Goal: Information Seeking & Learning: Learn about a topic

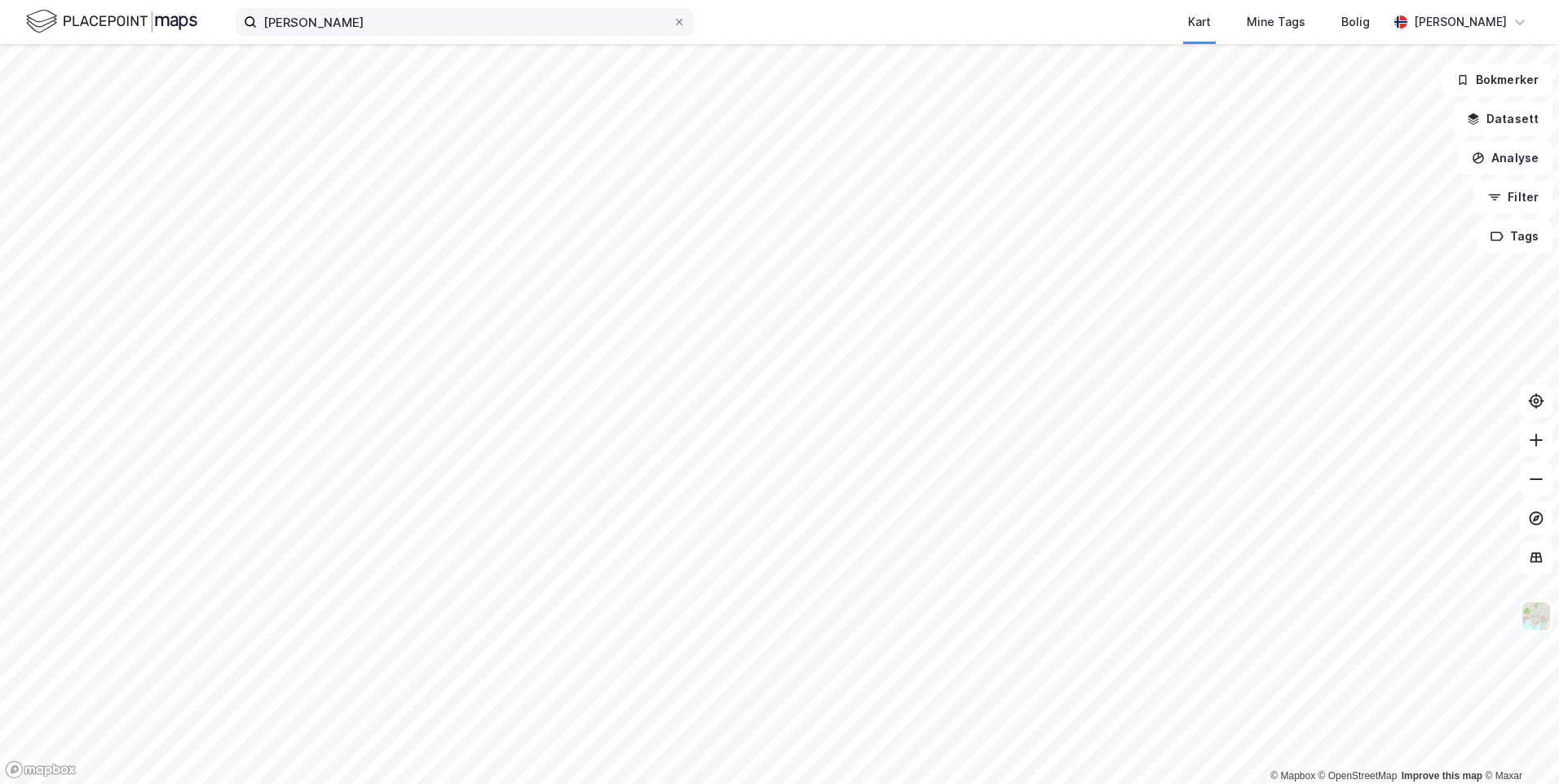
click at [317, 34] on label "[PERSON_NAME]" at bounding box center [465, 21] width 457 height 26
click at [317, 34] on input "[PERSON_NAME]" at bounding box center [464, 22] width 416 height 25
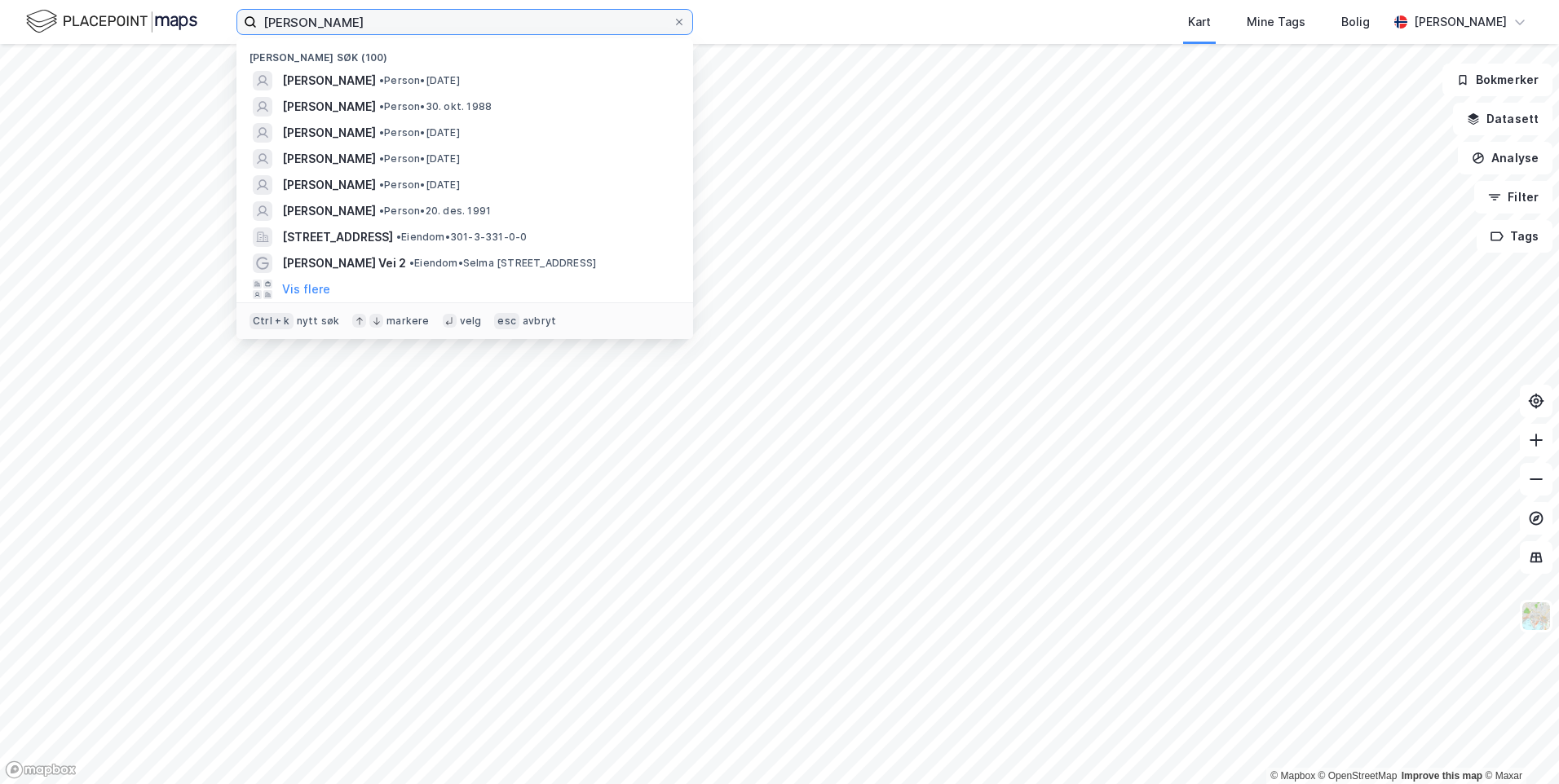
click at [316, 20] on input "[PERSON_NAME]" at bounding box center [464, 22] width 416 height 25
click at [675, 24] on icon at bounding box center [679, 22] width 10 height 10
click at [673, 24] on input "[PERSON_NAME]" at bounding box center [464, 22] width 416 height 25
type input "skjetten"
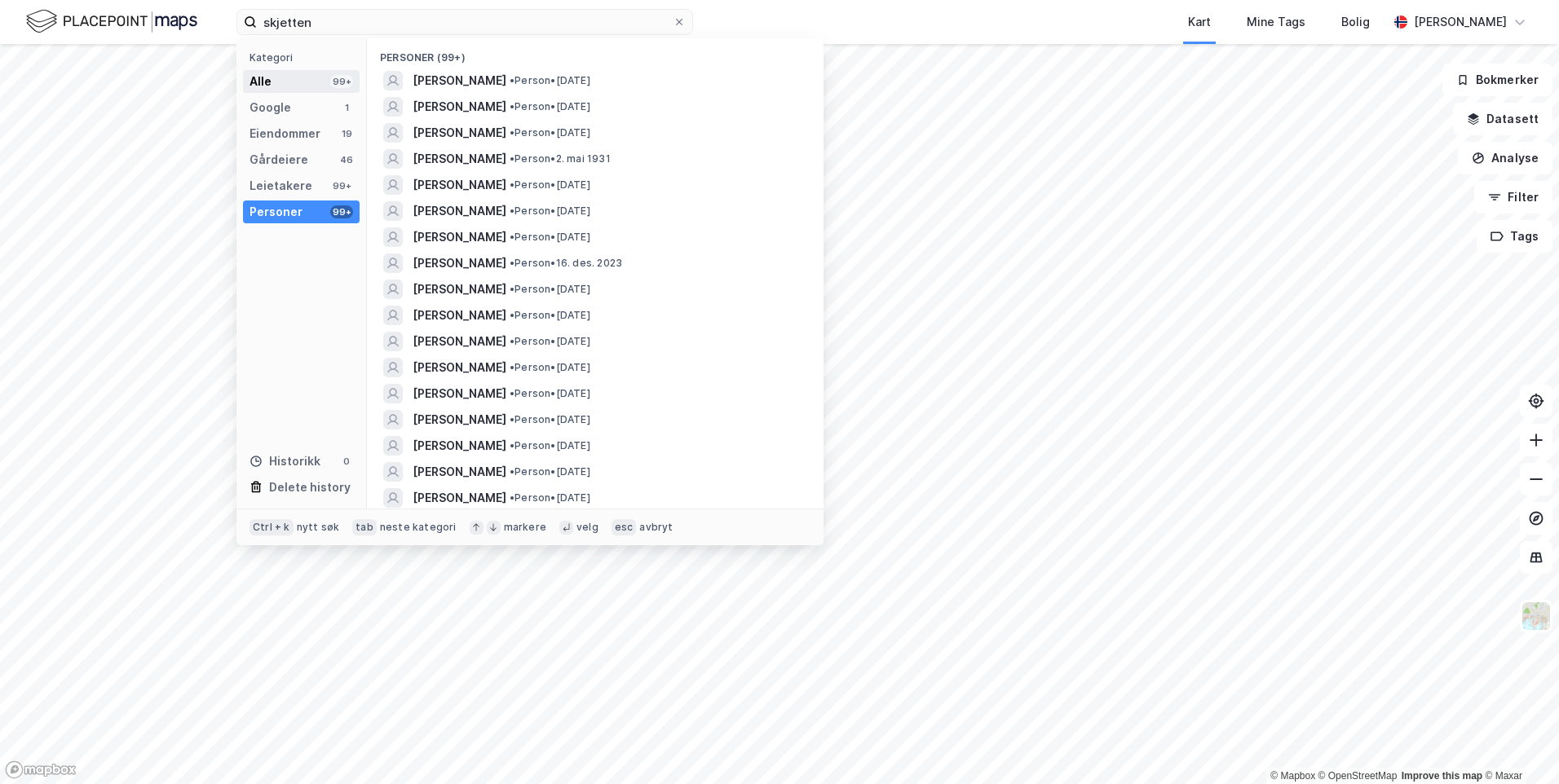
click at [289, 82] on div "Alle 99+" at bounding box center [301, 81] width 117 height 23
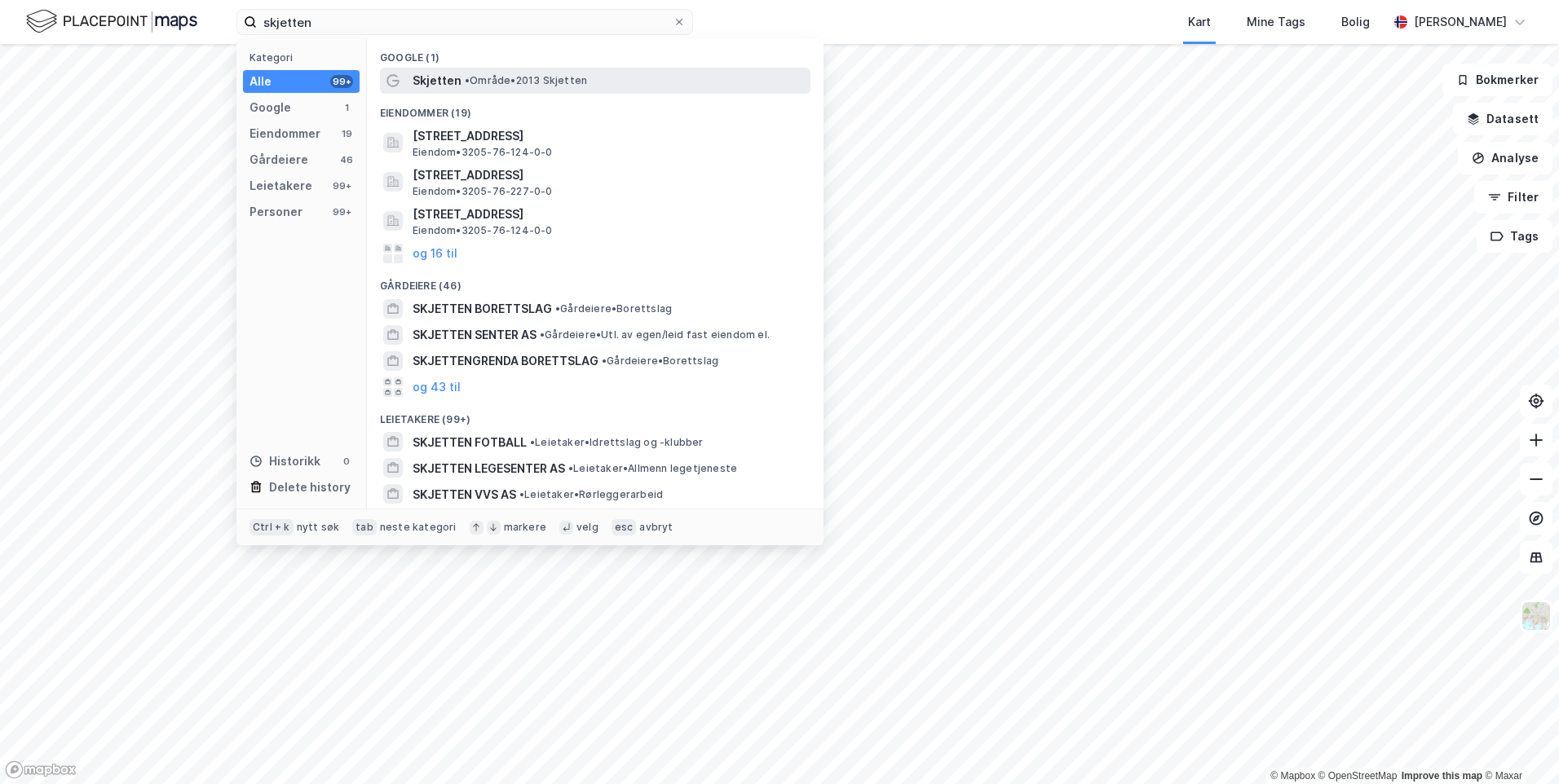
click at [426, 74] on span "Skjetten" at bounding box center [437, 80] width 49 height 19
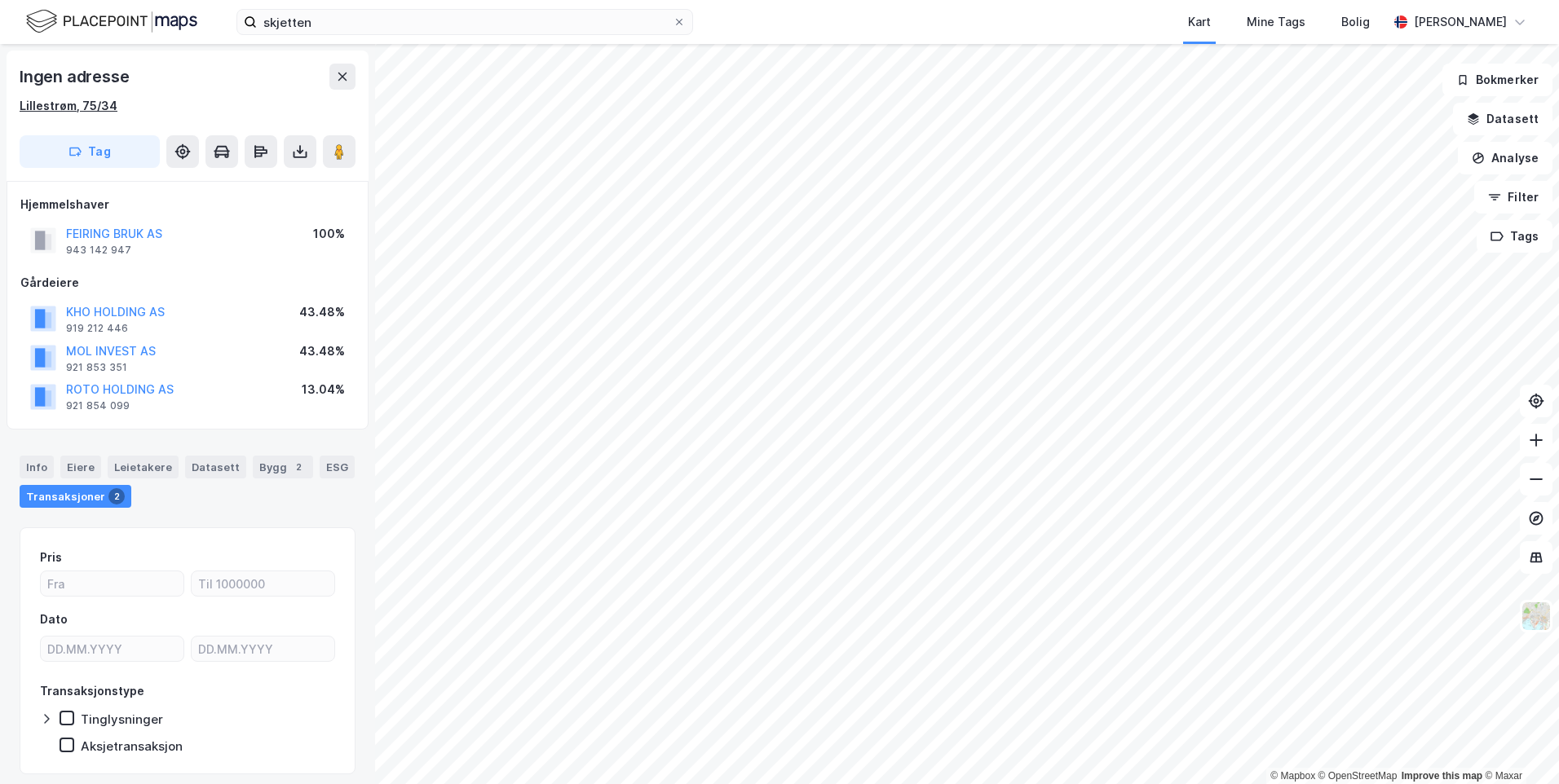
click at [72, 98] on div "Lillestrøm, 75/34" at bounding box center [68, 106] width 97 height 19
click at [39, 456] on div "Info" at bounding box center [36, 467] width 34 height 23
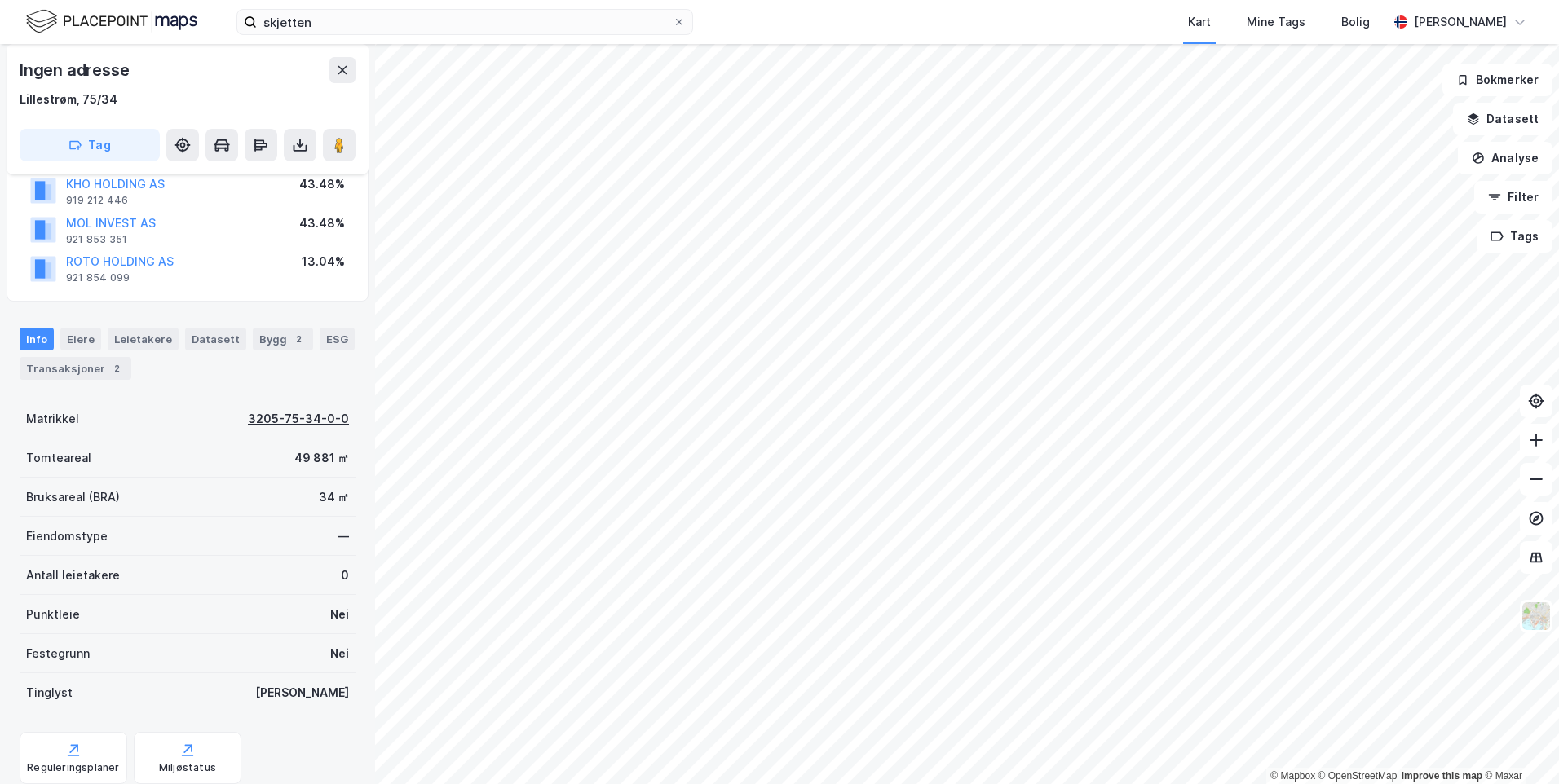
scroll to position [99, 0]
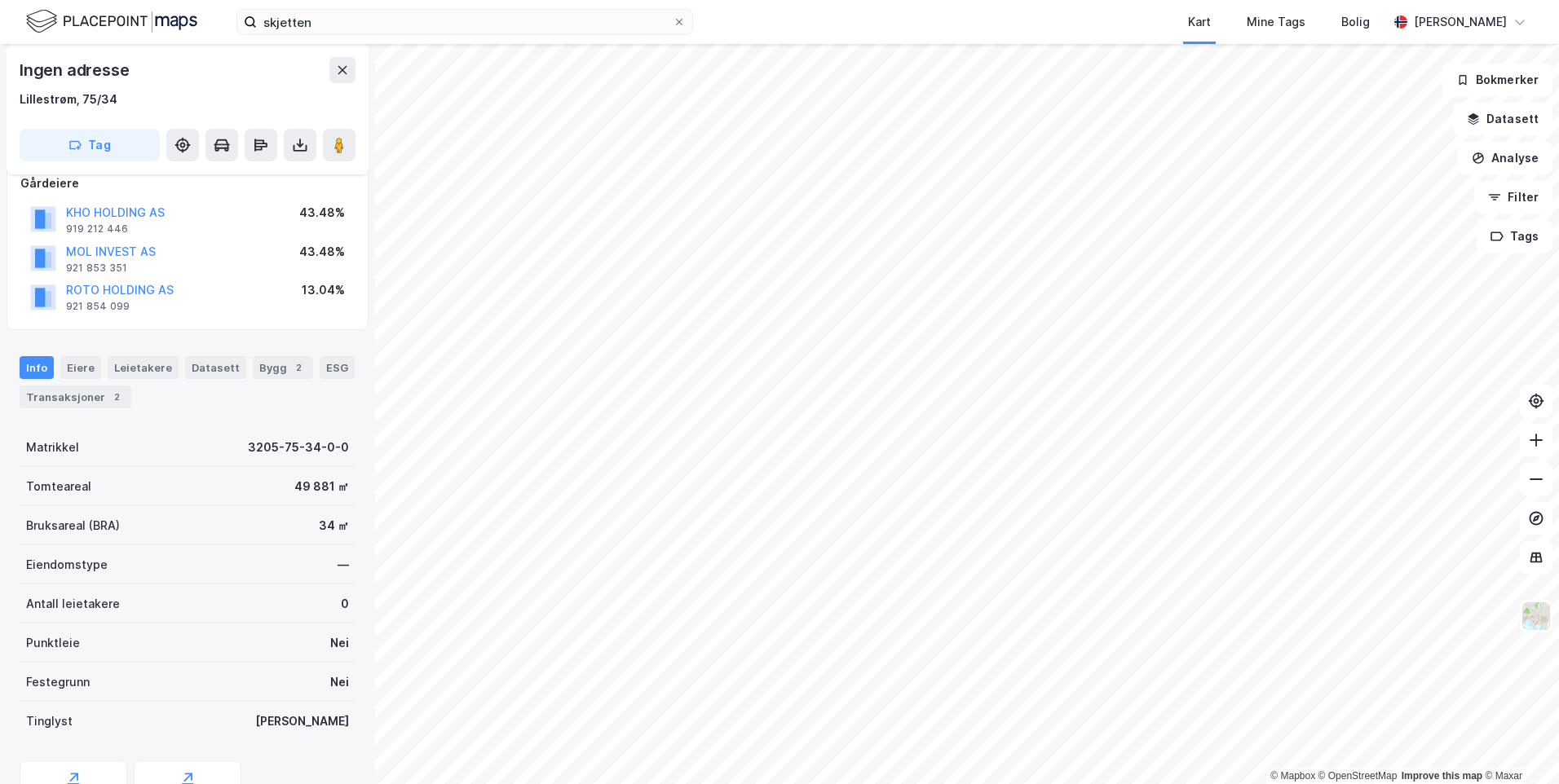
scroll to position [99, 0]
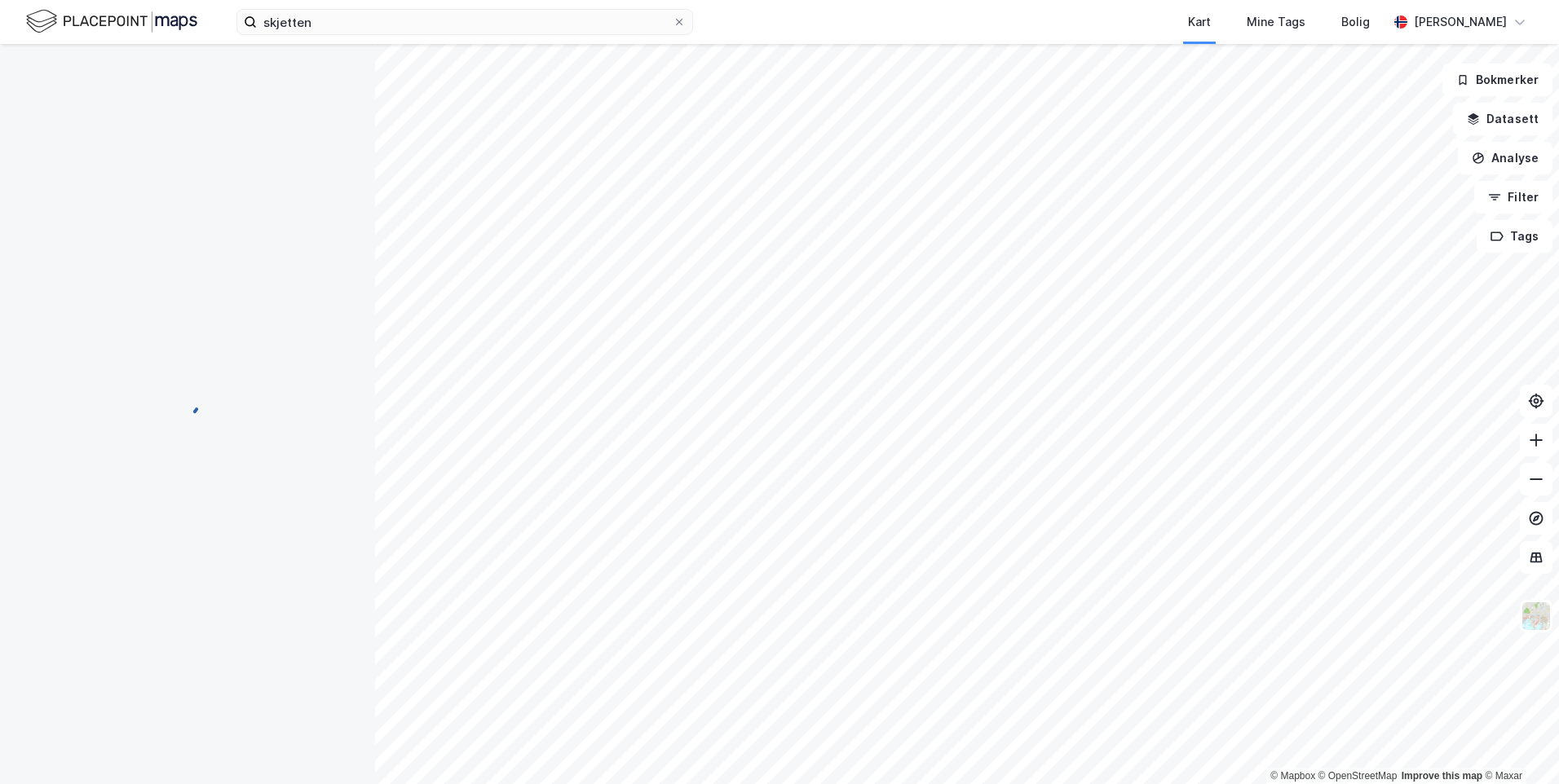
scroll to position [99, 0]
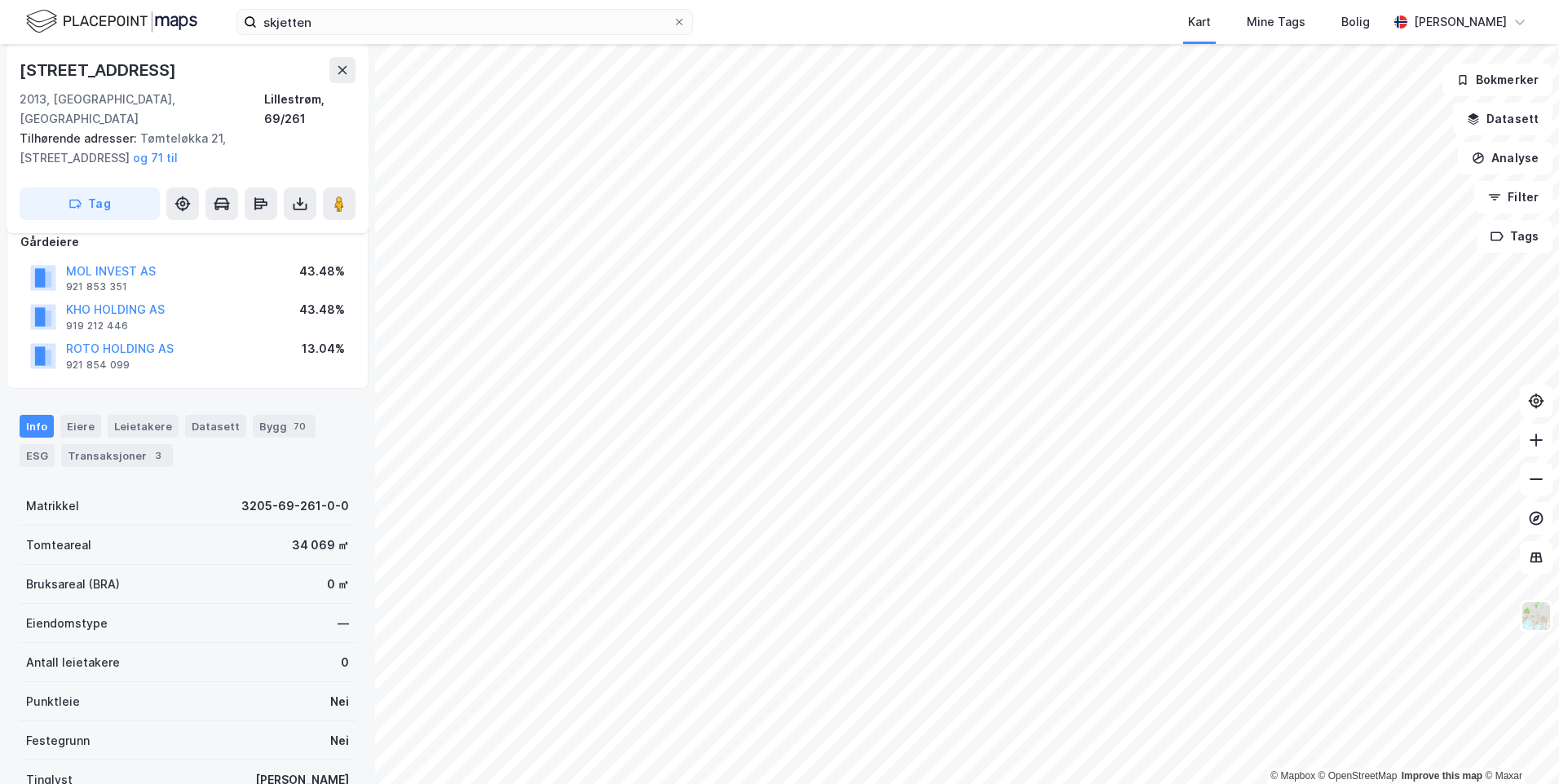
scroll to position [58, 0]
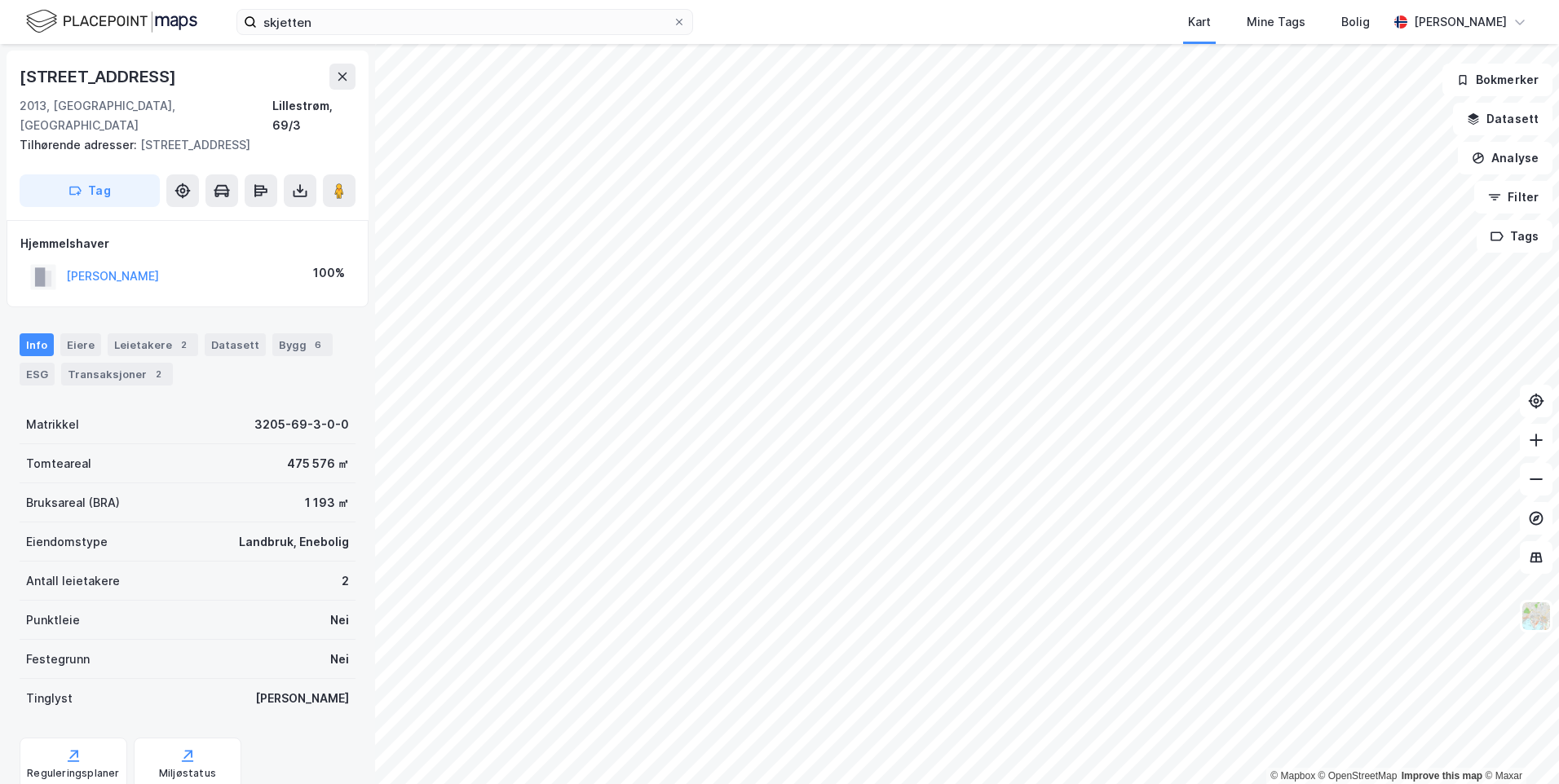
scroll to position [1, 0]
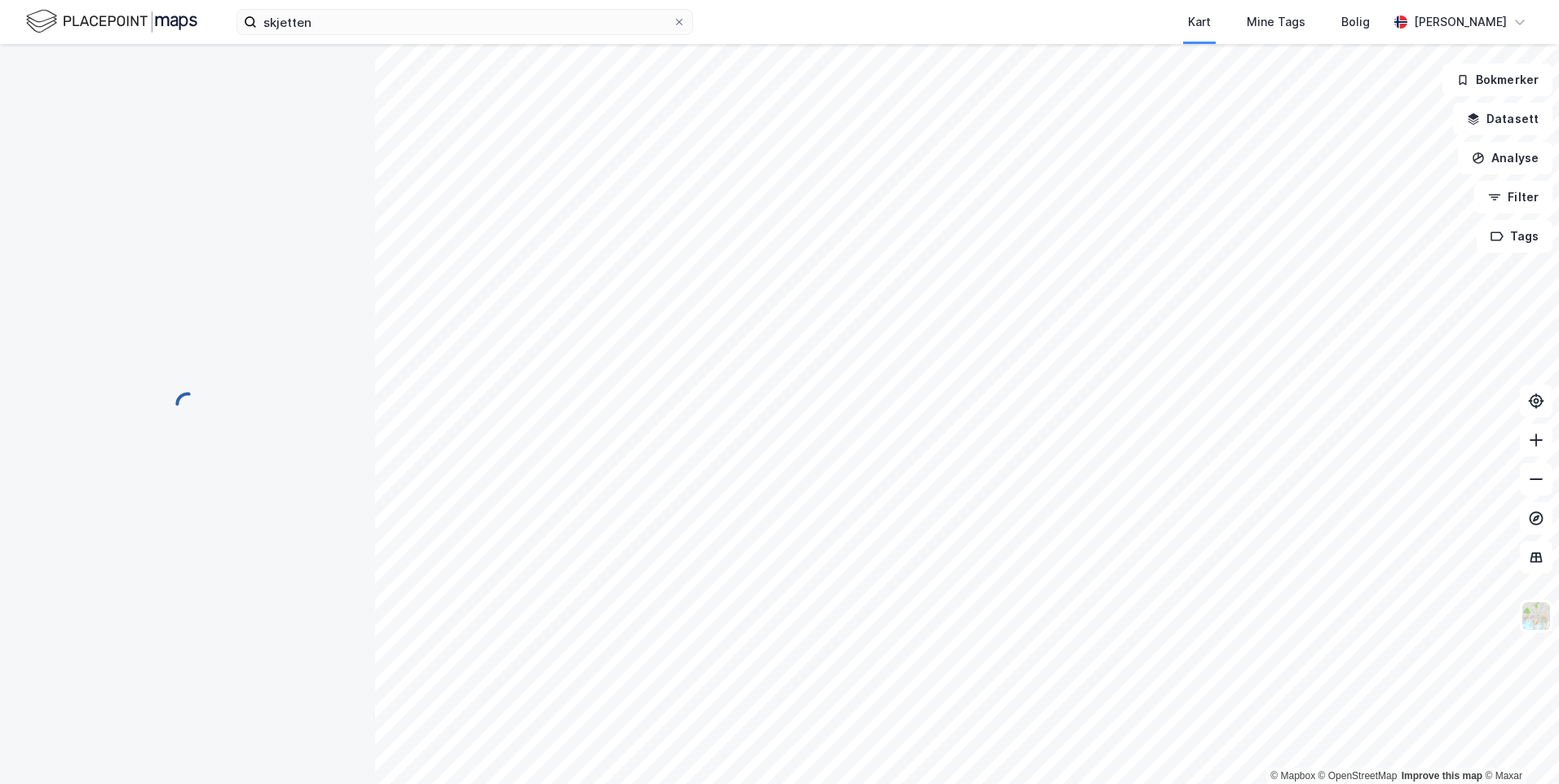
scroll to position [1, 0]
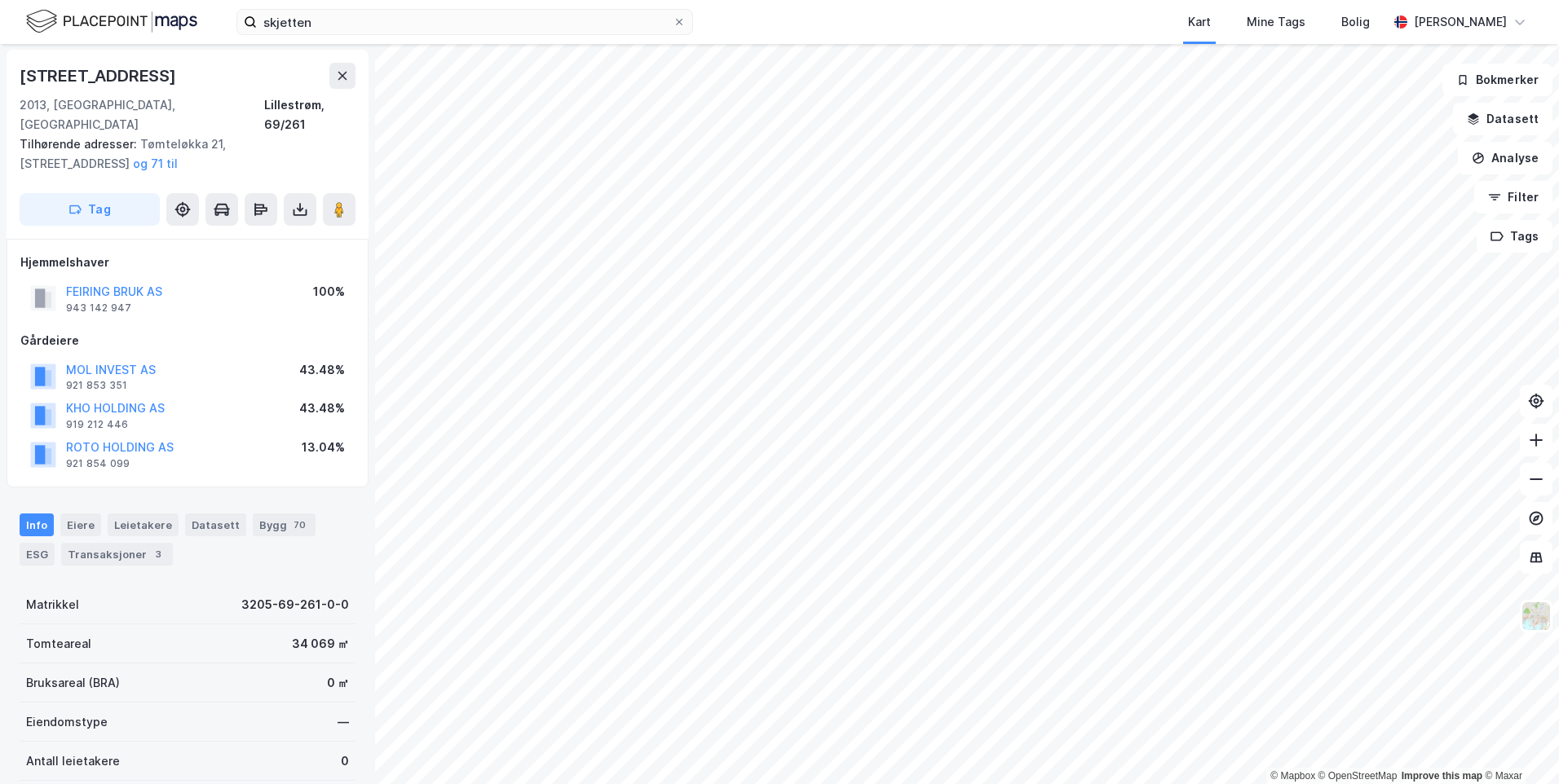
scroll to position [1, 0]
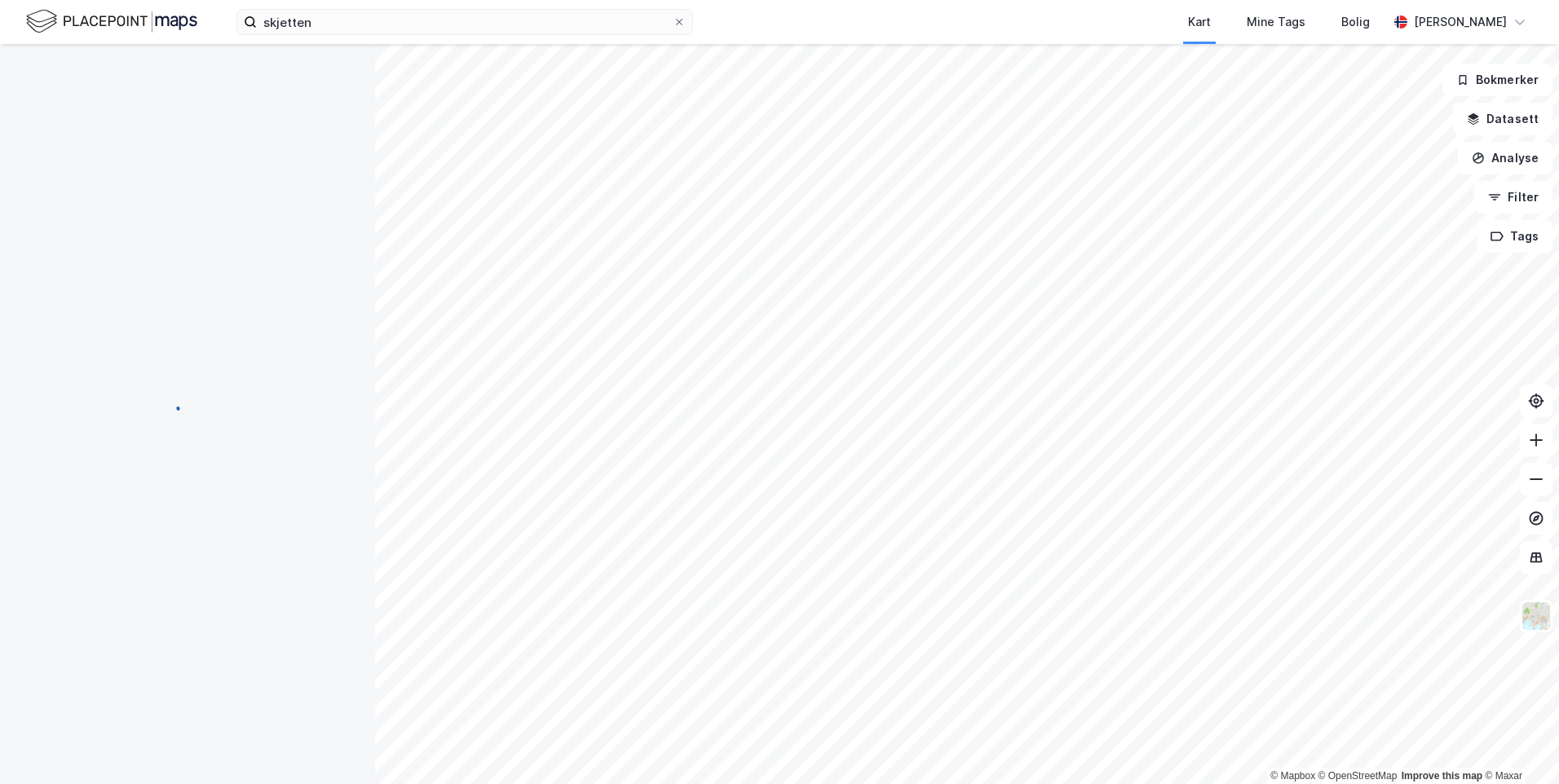
scroll to position [1, 0]
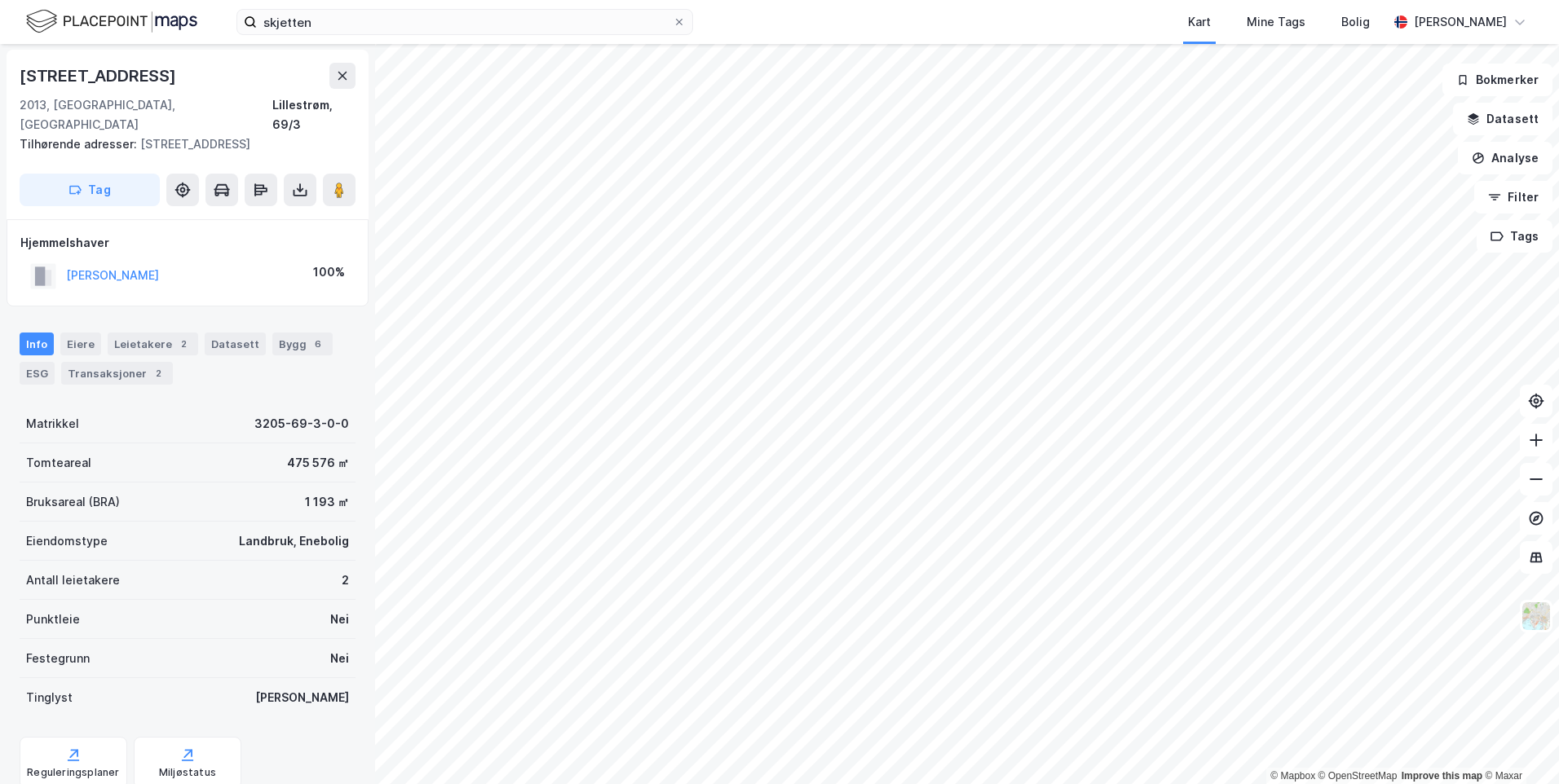
scroll to position [1, 0]
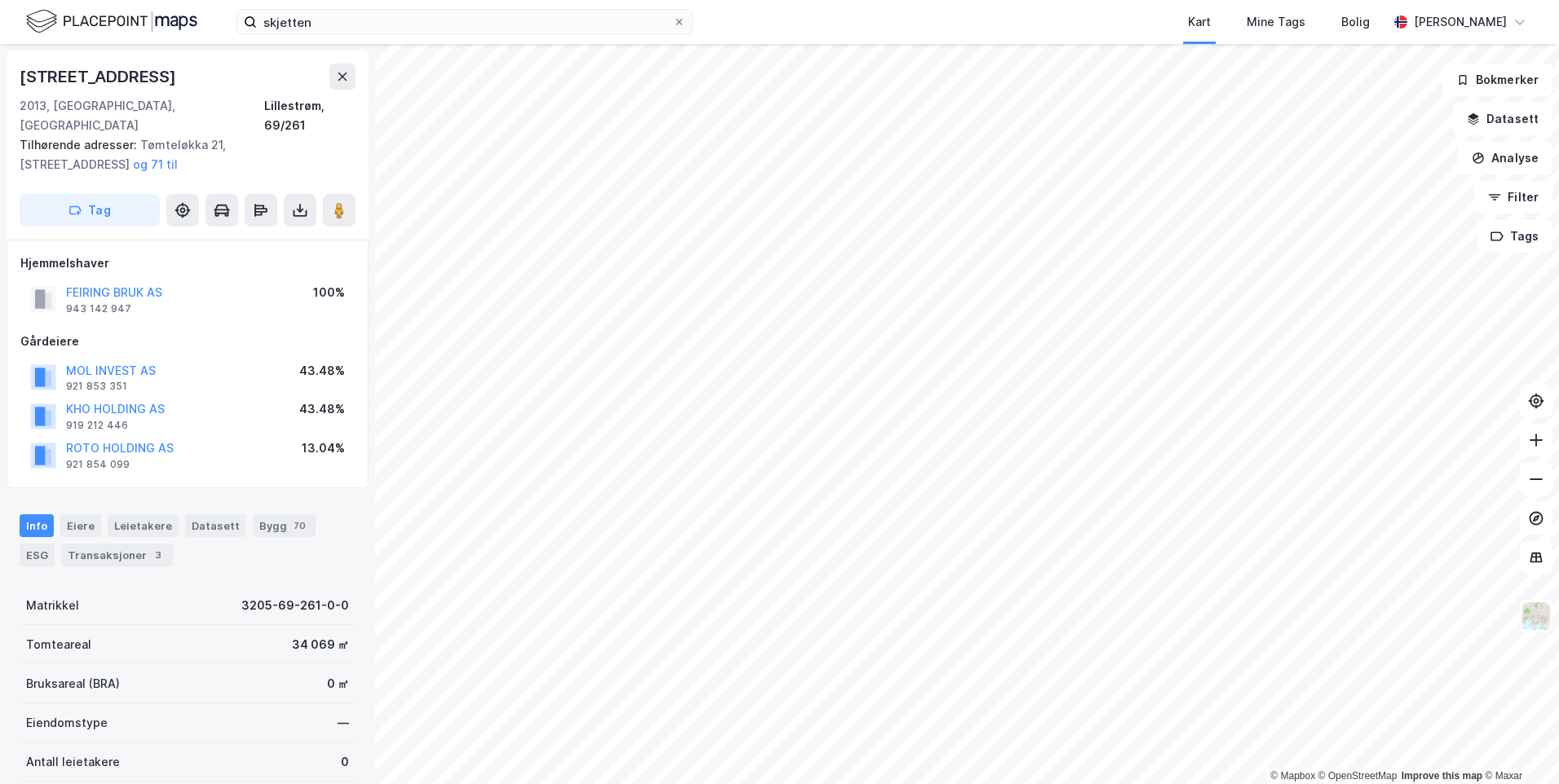
scroll to position [1, 0]
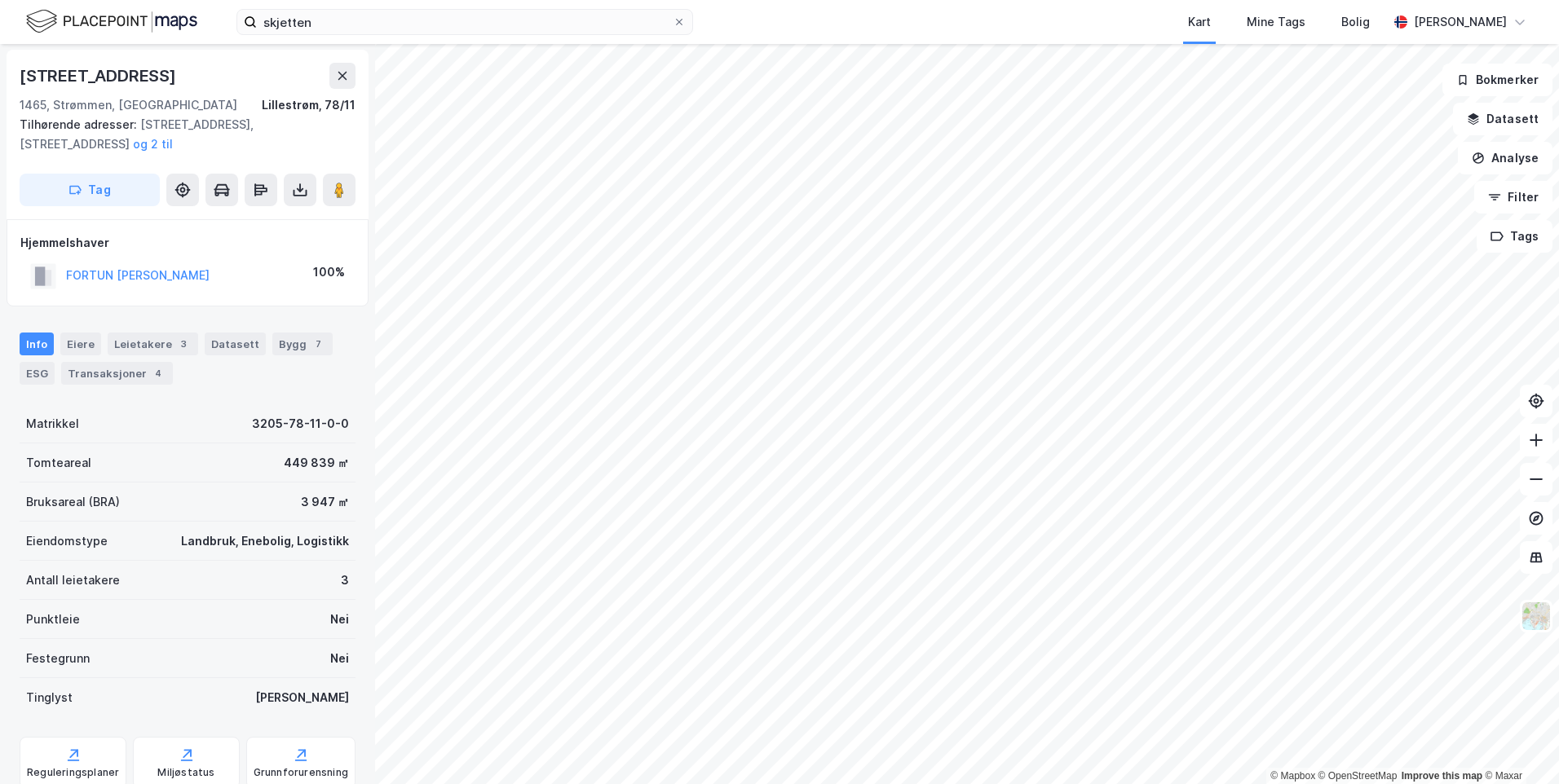
scroll to position [1, 0]
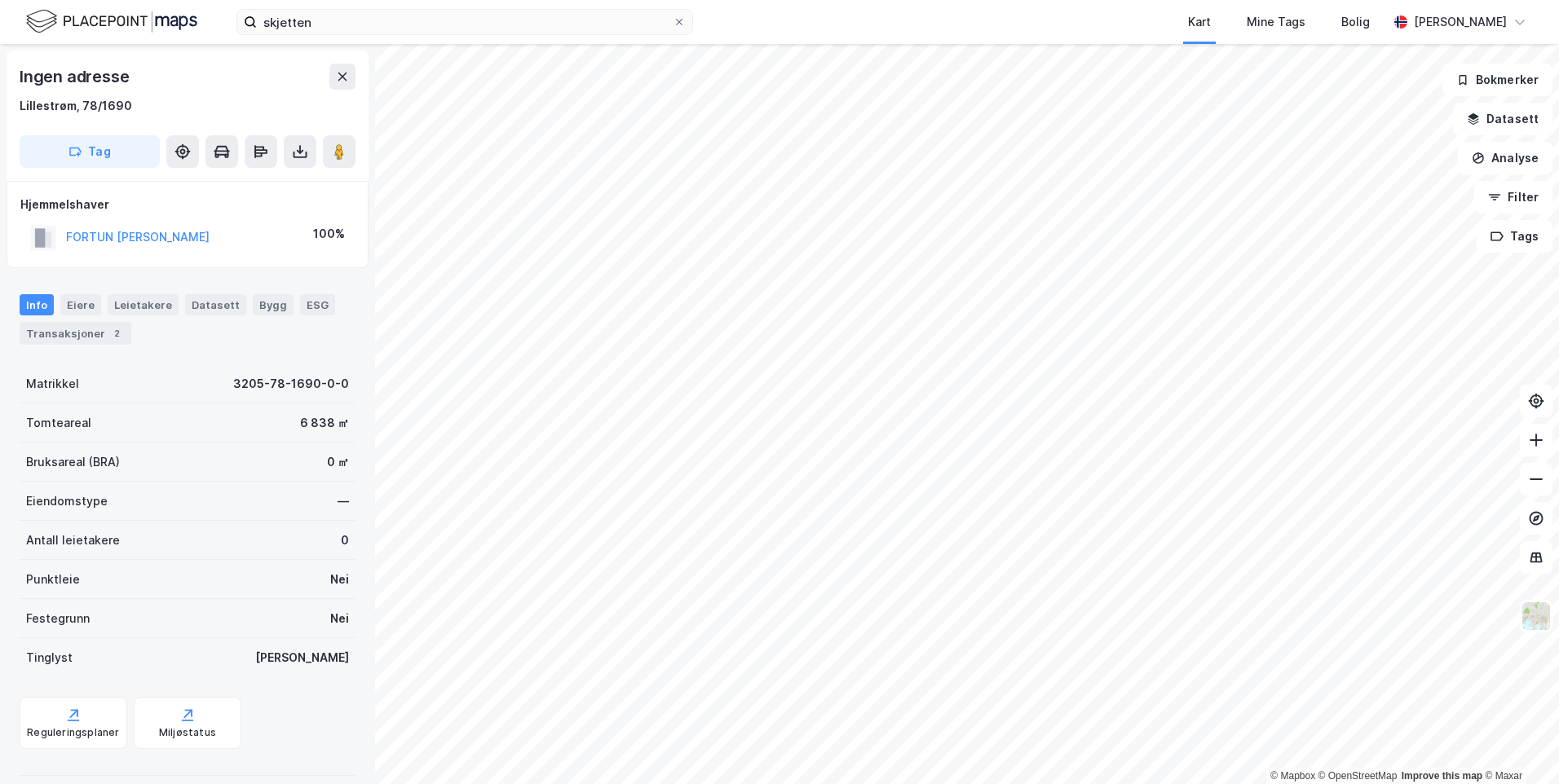
scroll to position [1, 0]
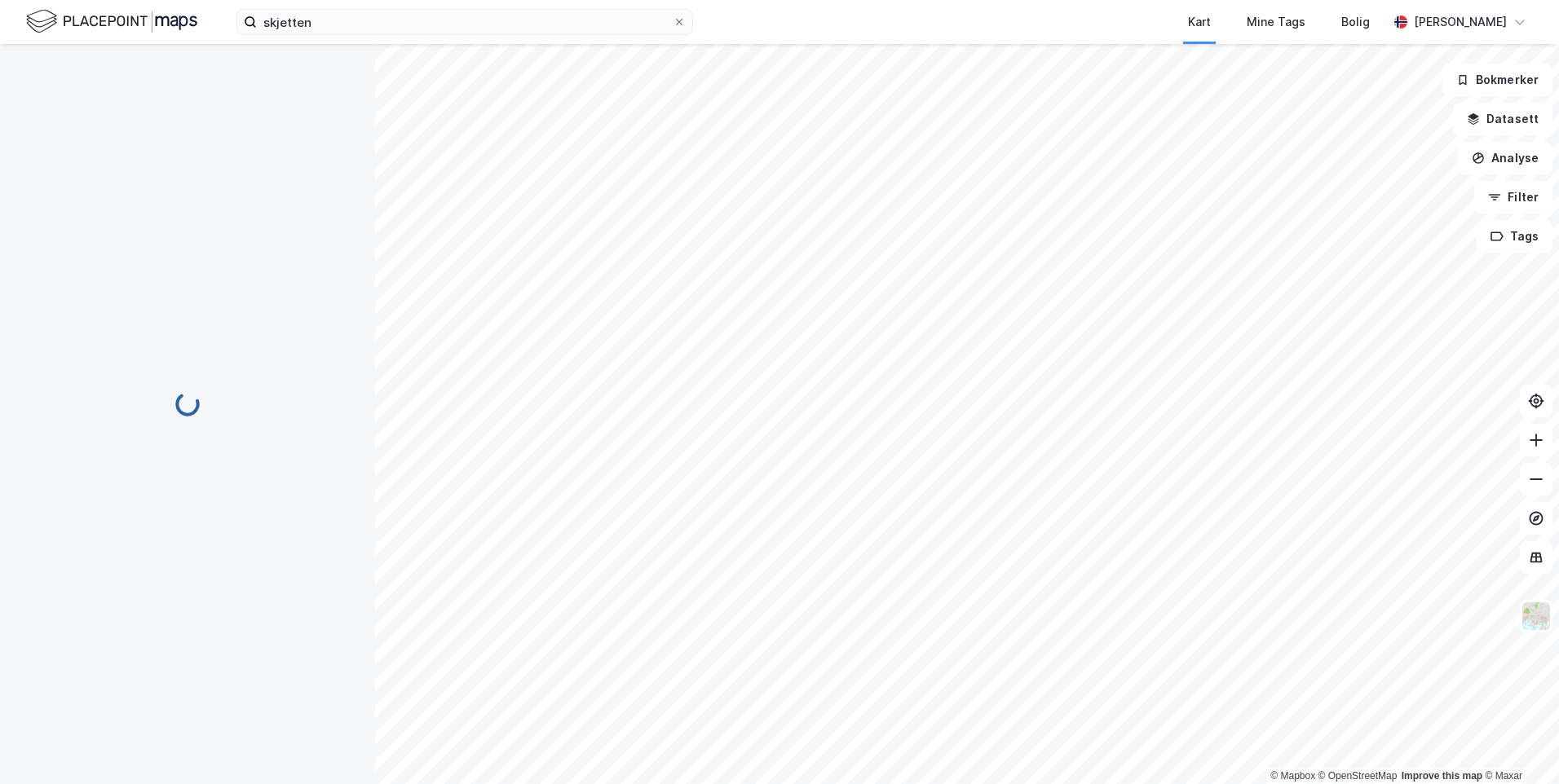
scroll to position [1, 0]
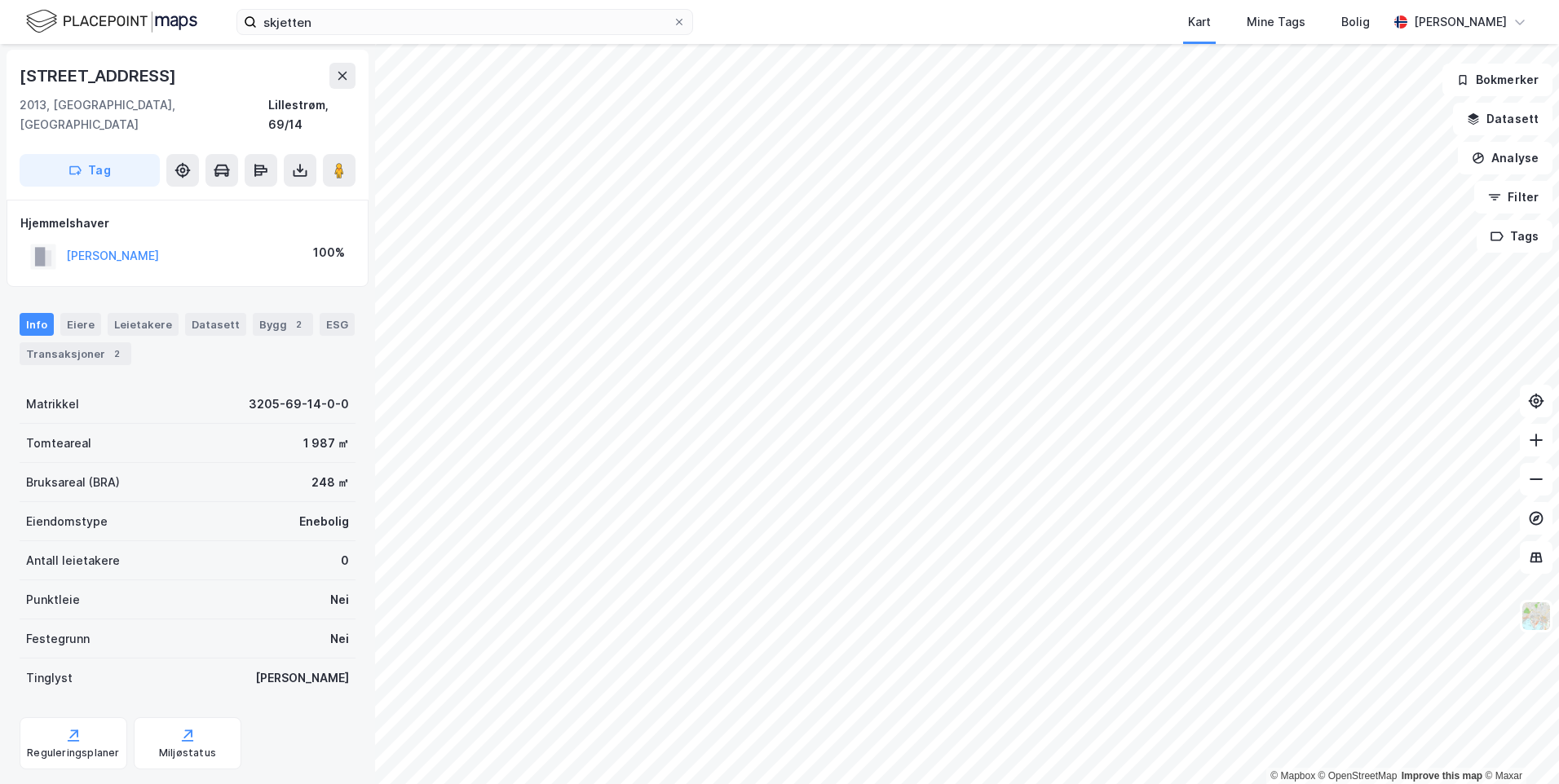
scroll to position [1, 0]
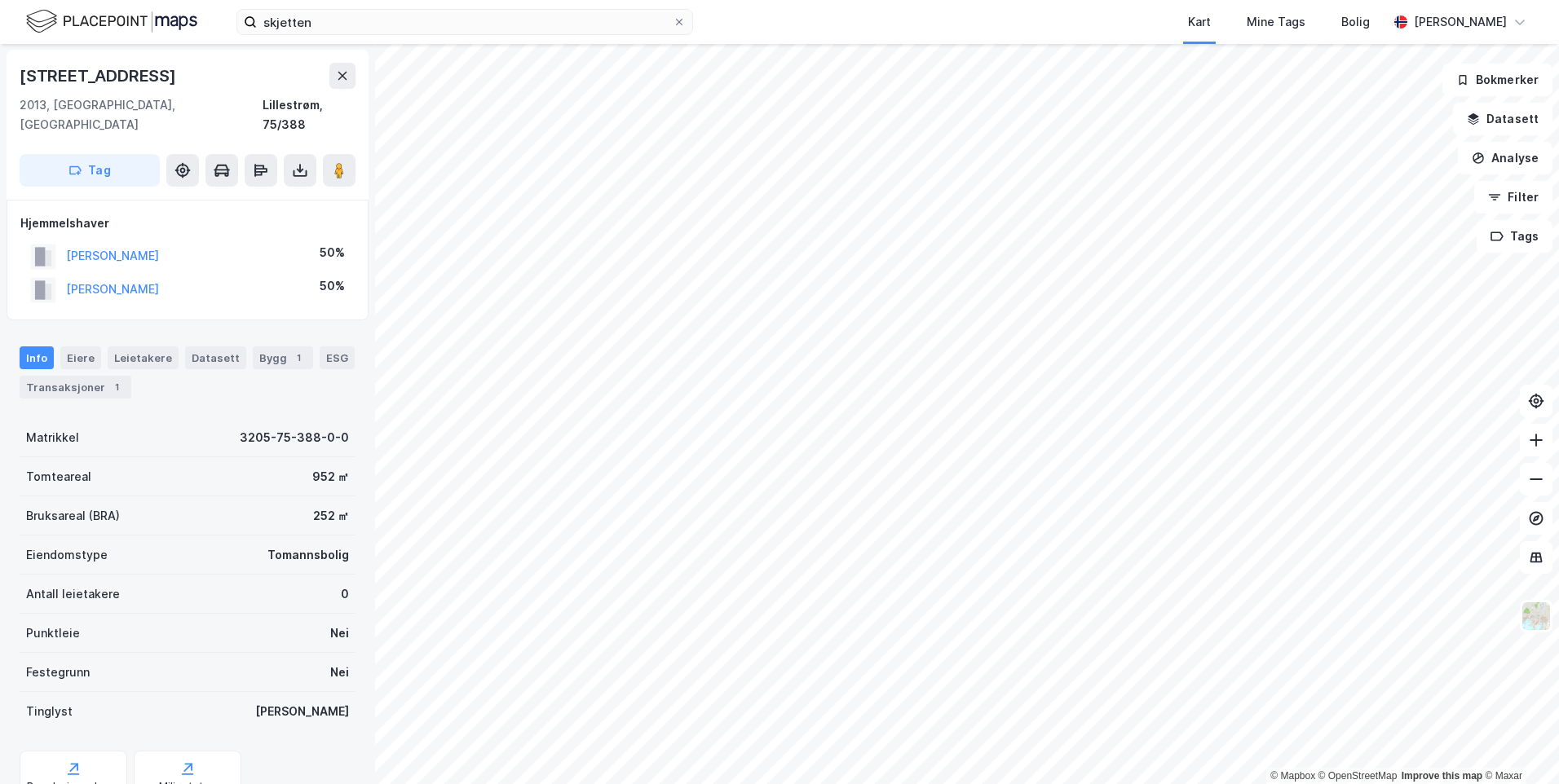
scroll to position [1, 0]
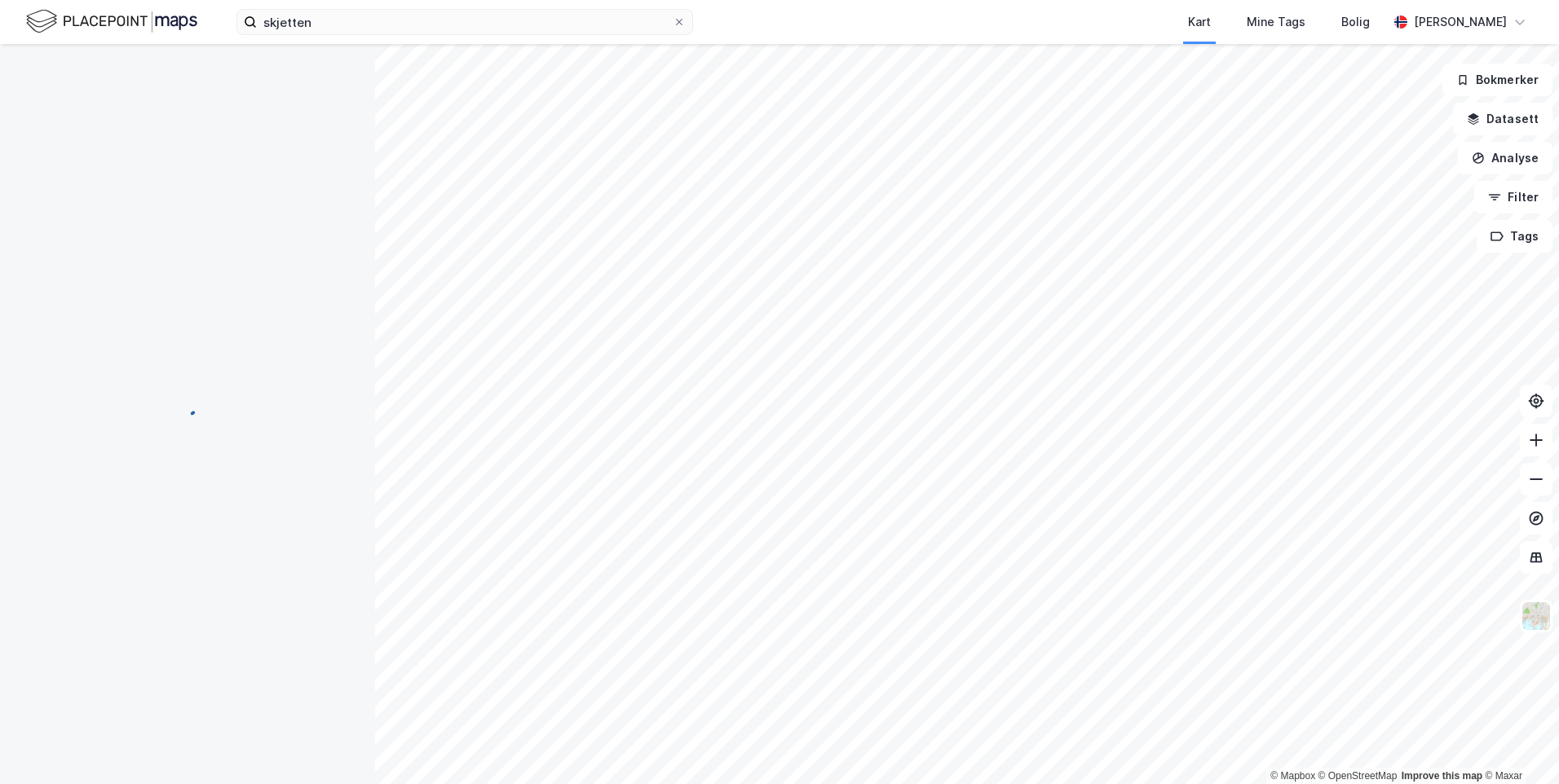
scroll to position [1, 0]
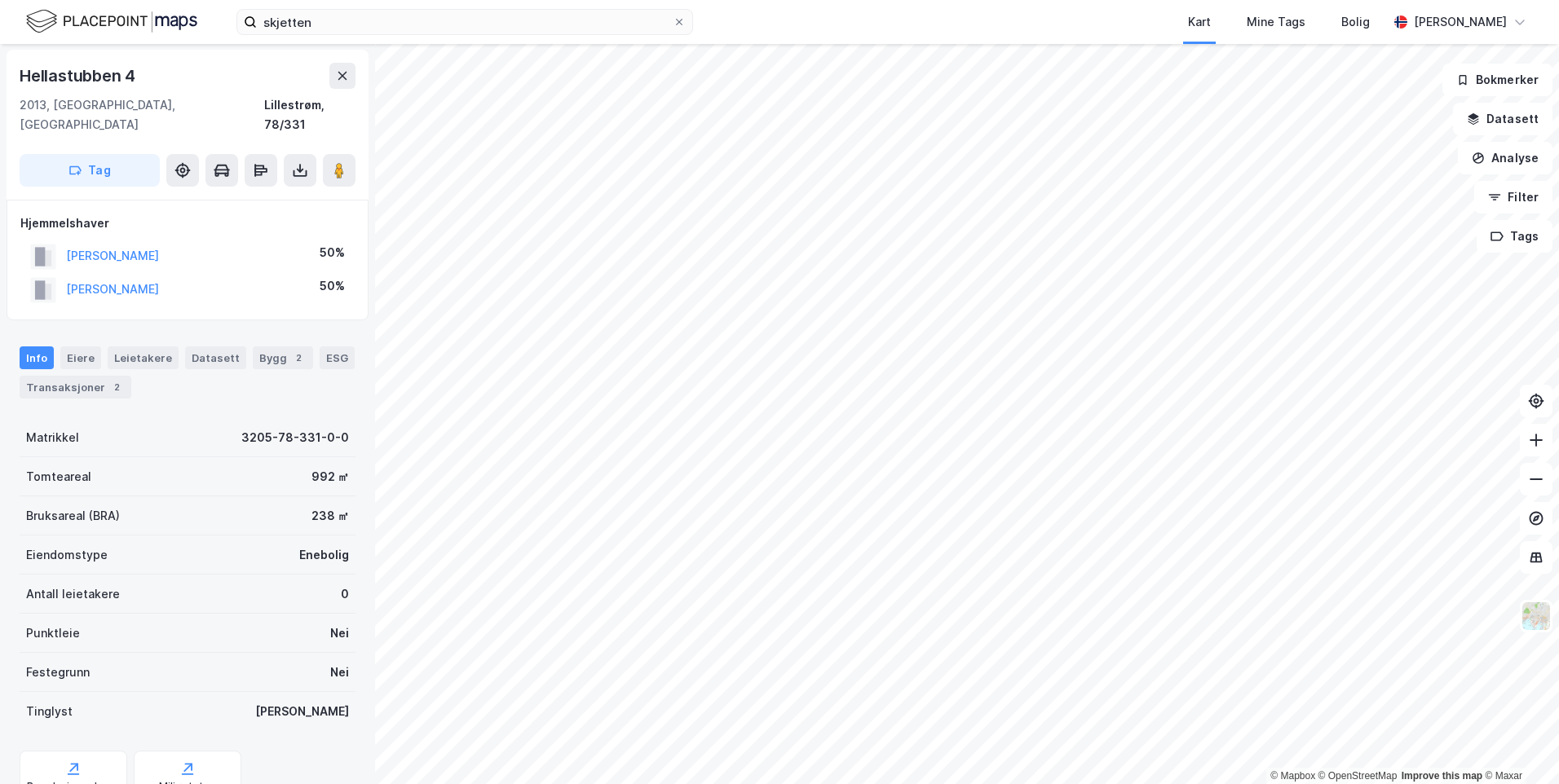
scroll to position [1, 0]
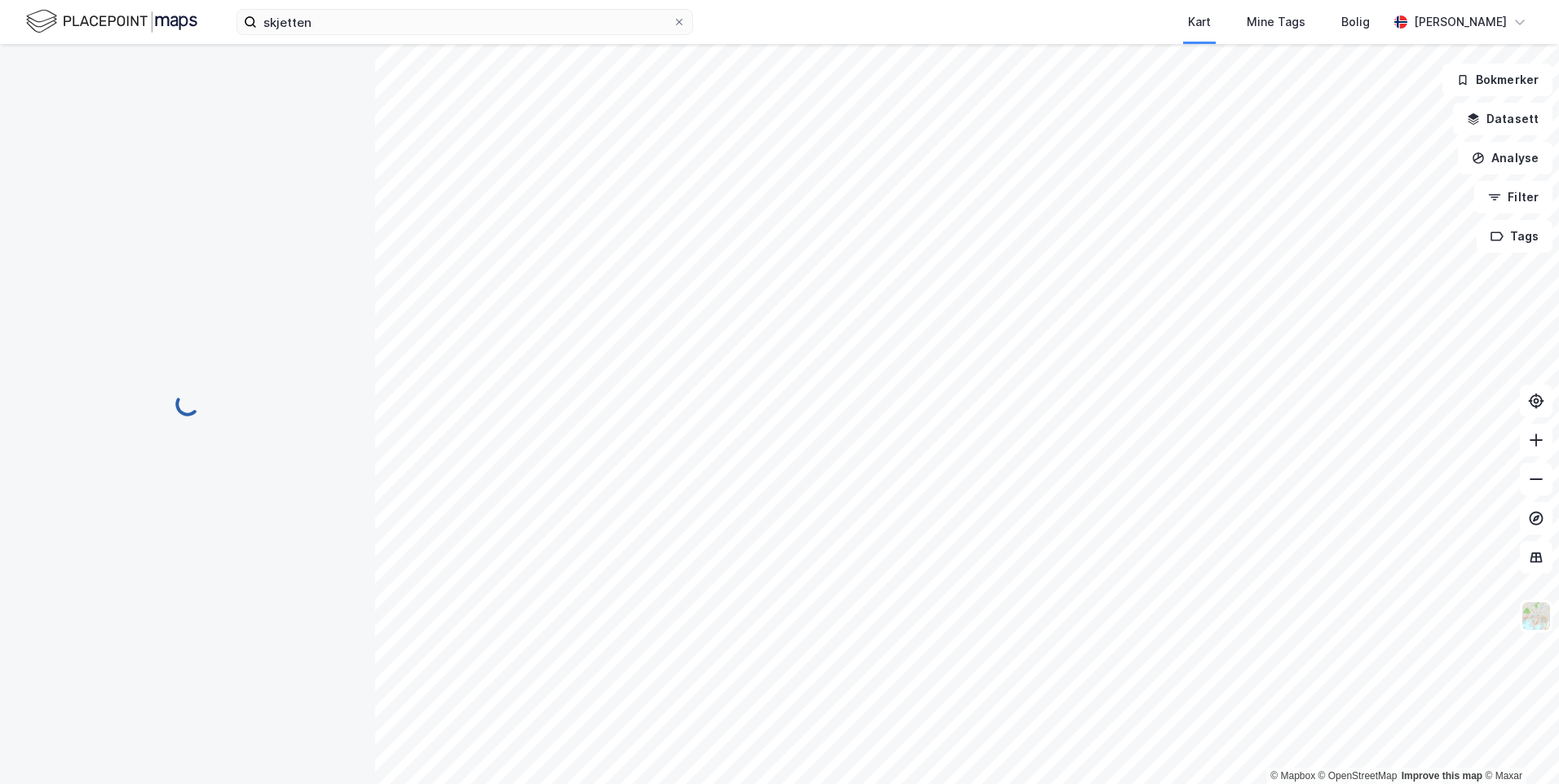
scroll to position [1, 0]
